Goal: Information Seeking & Learning: Learn about a topic

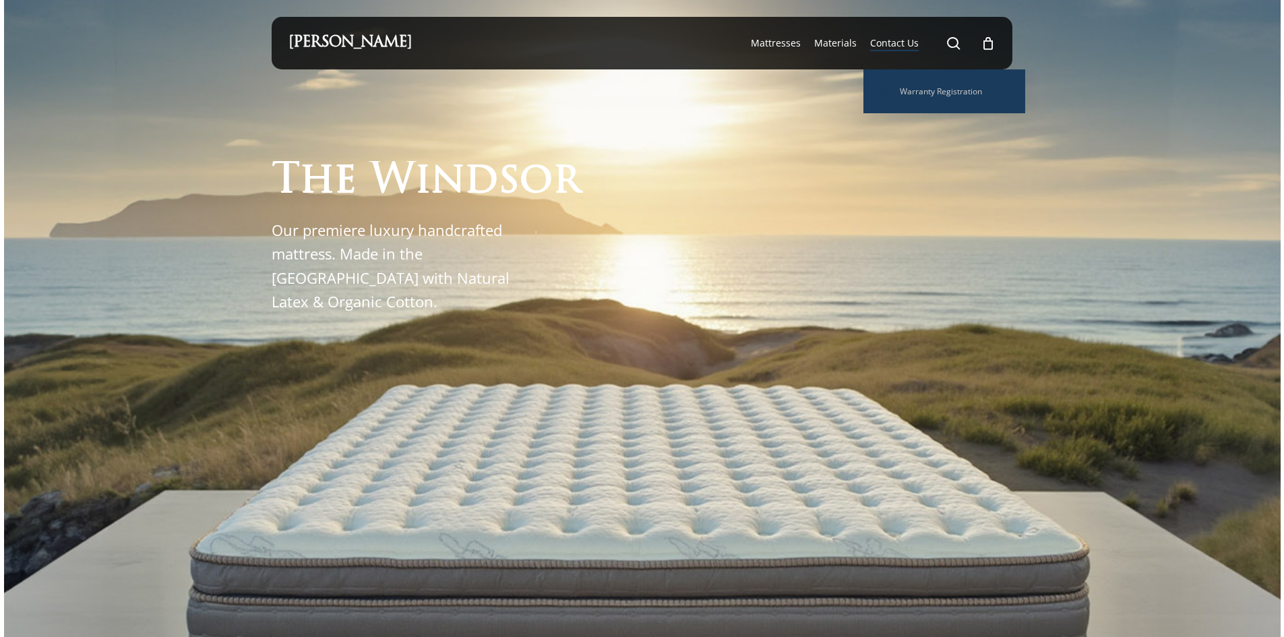
click at [875, 44] on span "Contact Us" at bounding box center [894, 42] width 49 height 13
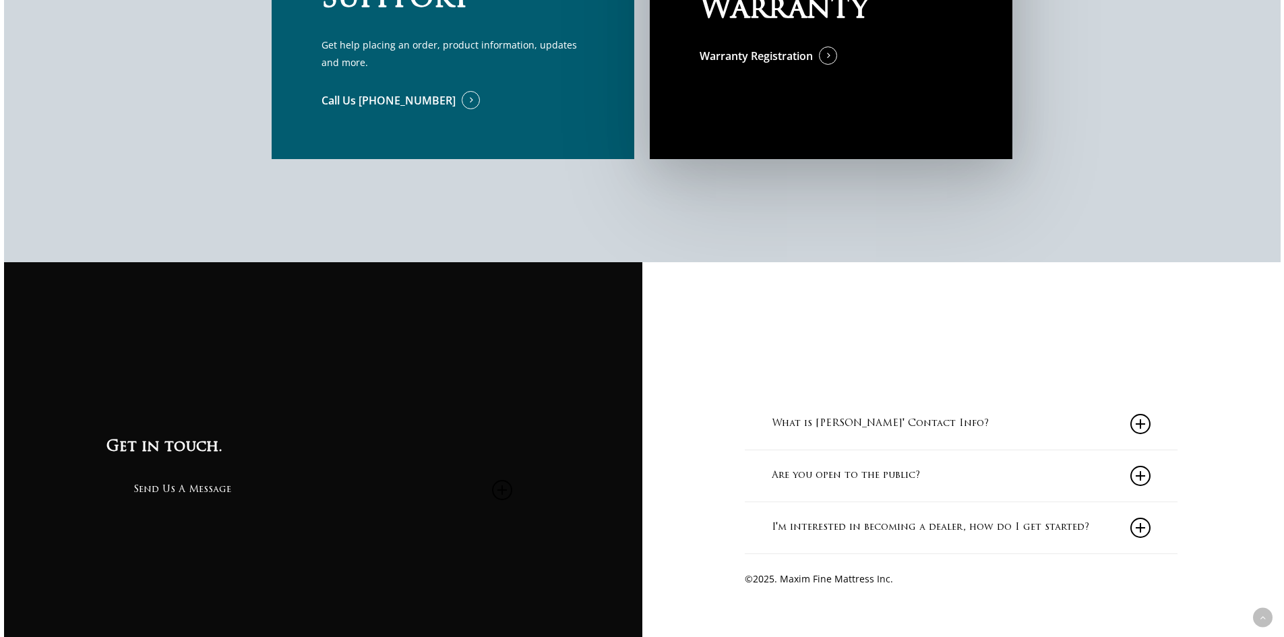
scroll to position [1406, 0]
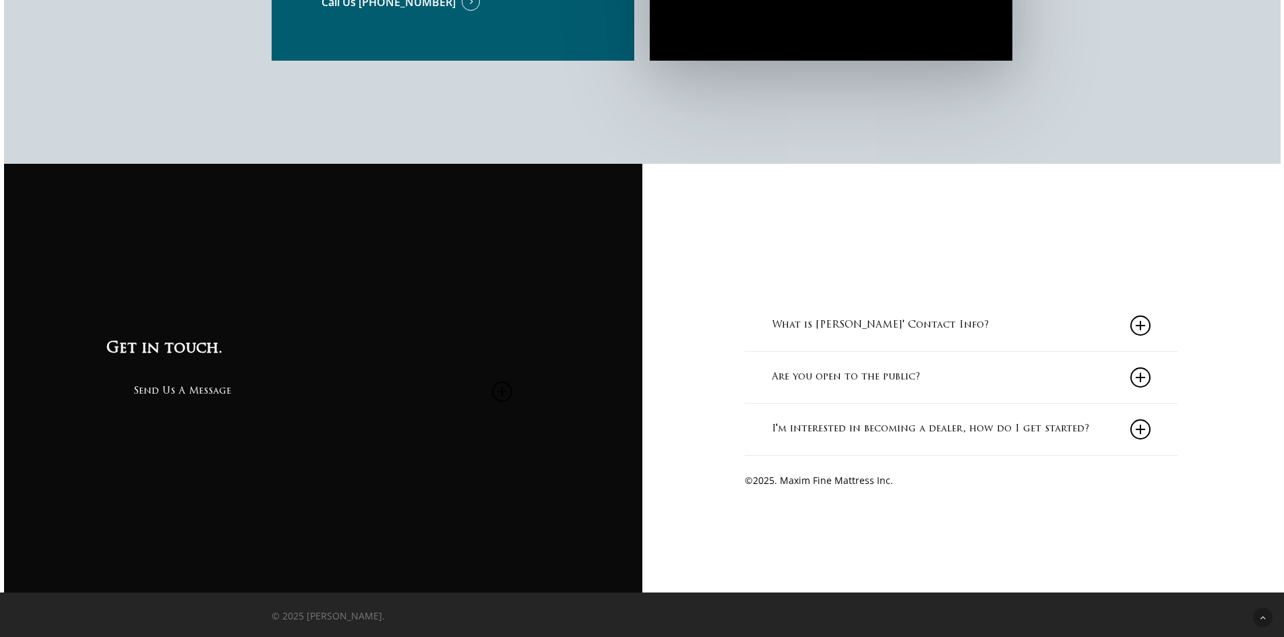
click at [880, 379] on link "Are you open to the public?" at bounding box center [961, 377] width 379 height 51
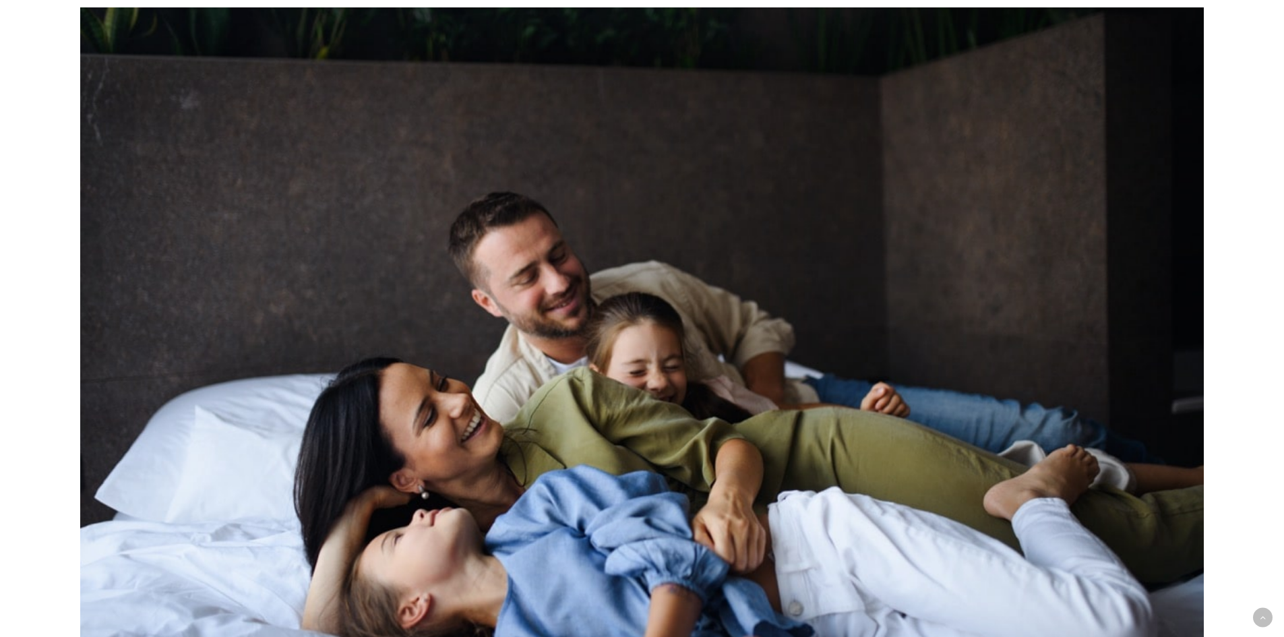
scroll to position [0, 0]
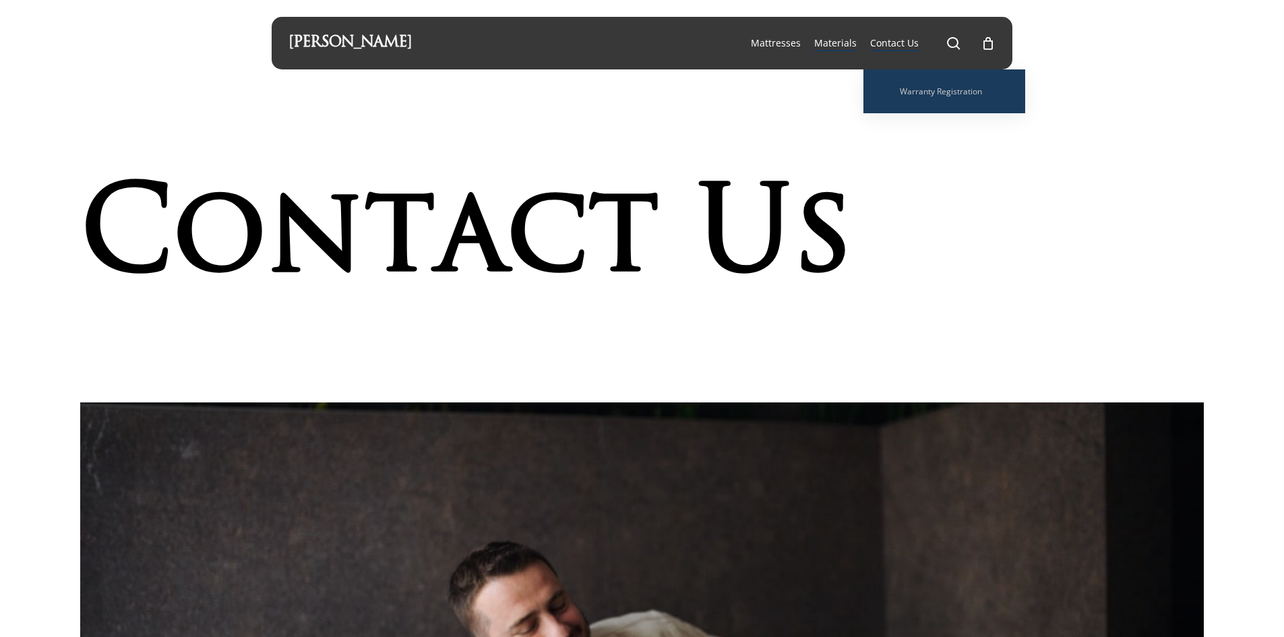
click at [834, 44] on span "Materials" at bounding box center [835, 42] width 42 height 13
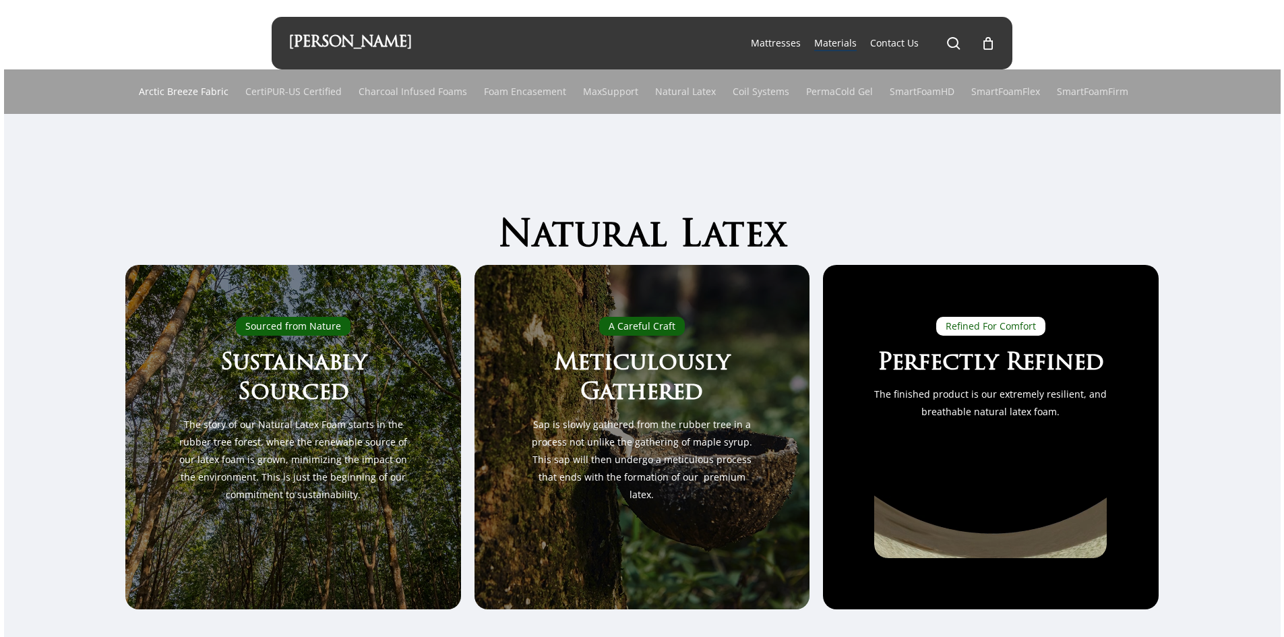
click at [212, 88] on link "Arctic Breeze Fabric" at bounding box center [184, 91] width 90 height 44
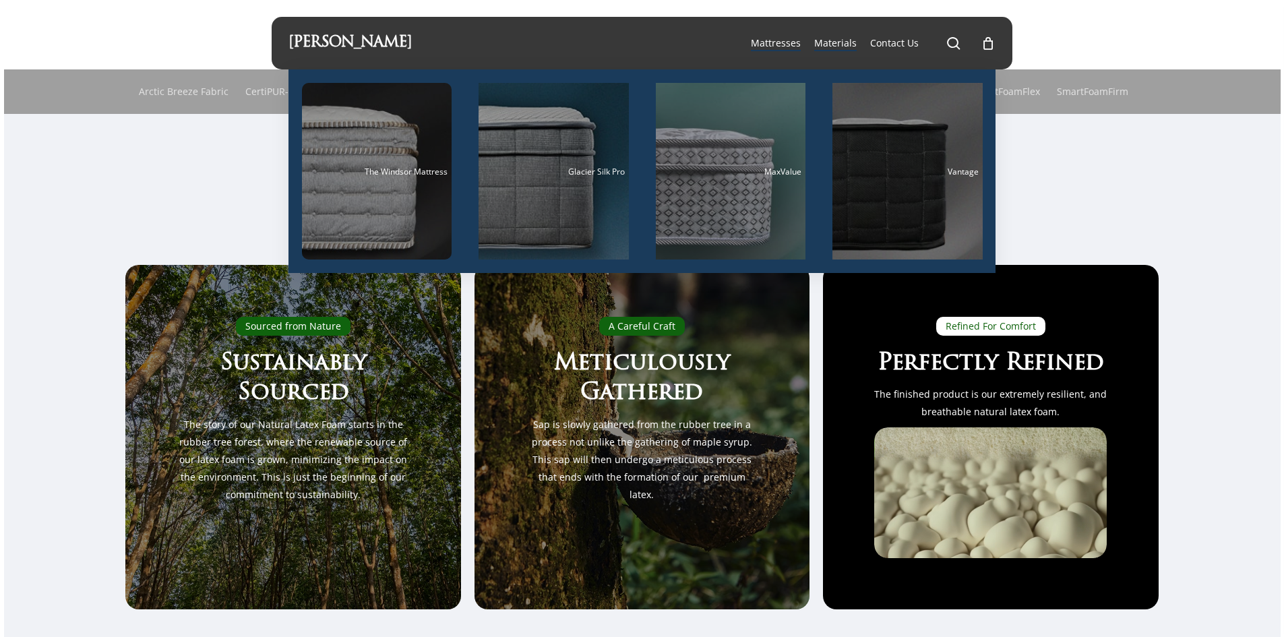
click at [780, 49] on link "Mattresses" at bounding box center [776, 42] width 50 height 13
